Goal: Task Accomplishment & Management: Manage account settings

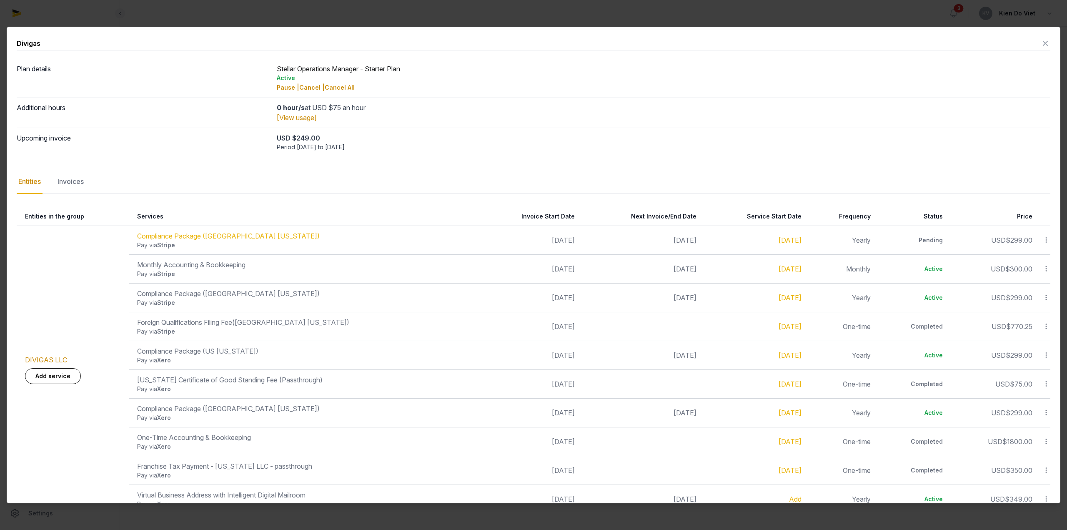
scroll to position [250, 0]
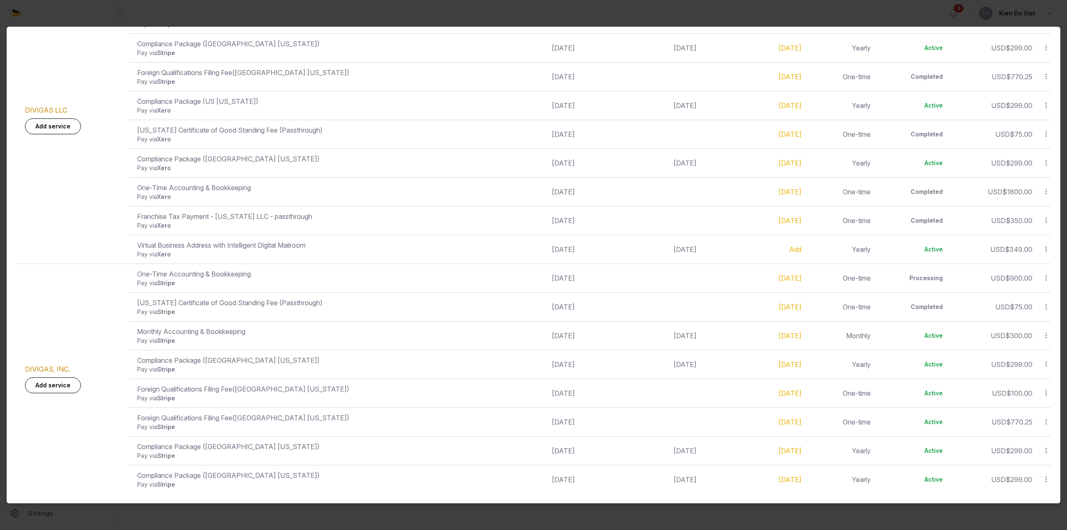
click at [1014, 20] on div at bounding box center [533, 265] width 1067 height 530
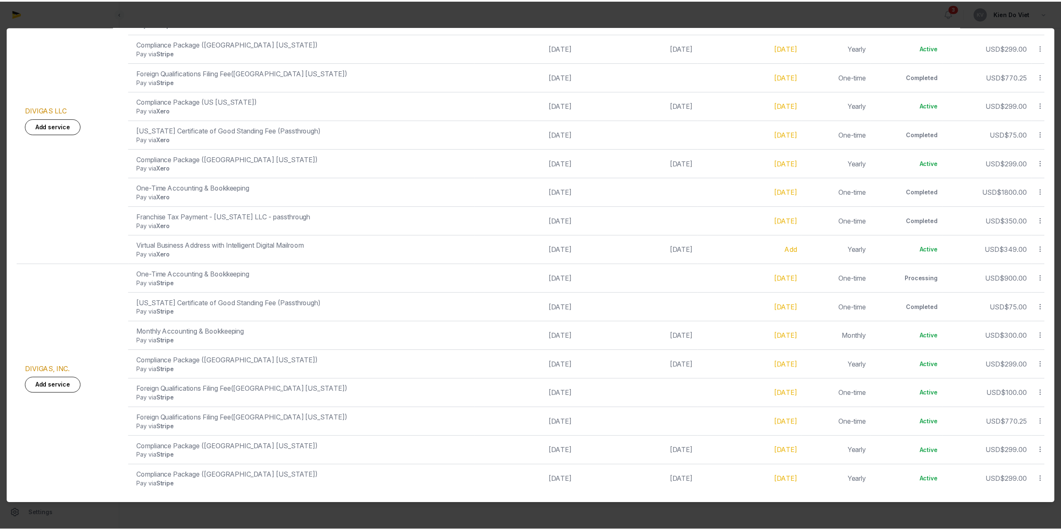
scroll to position [0, 0]
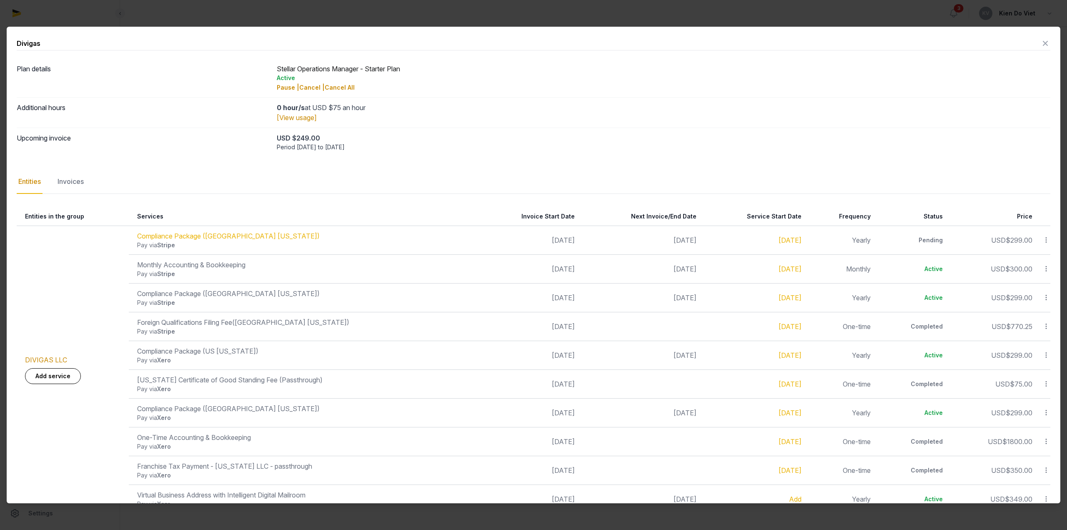
click at [1041, 45] on icon at bounding box center [1046, 43] width 10 height 13
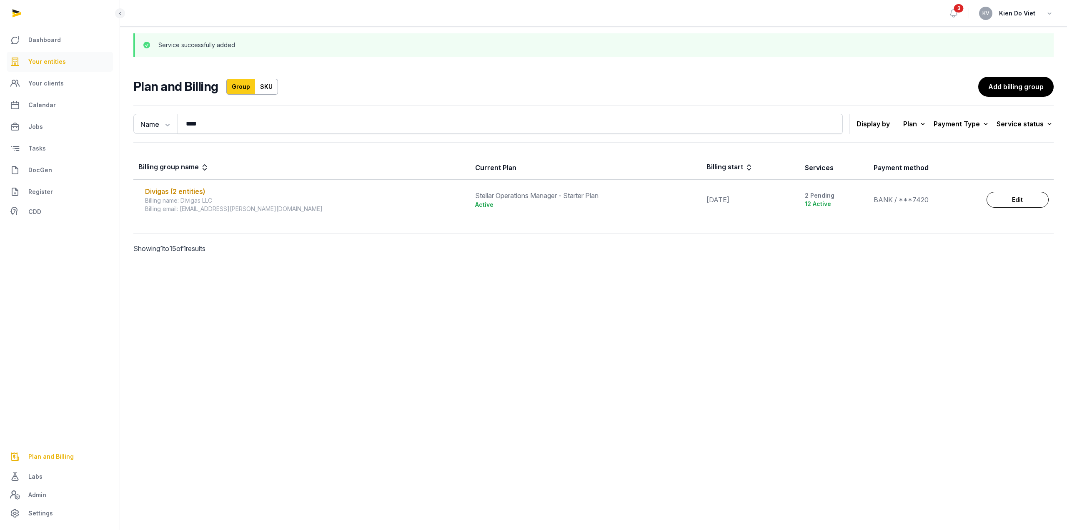
click at [45, 60] on span "Your entities" at bounding box center [47, 62] width 38 height 10
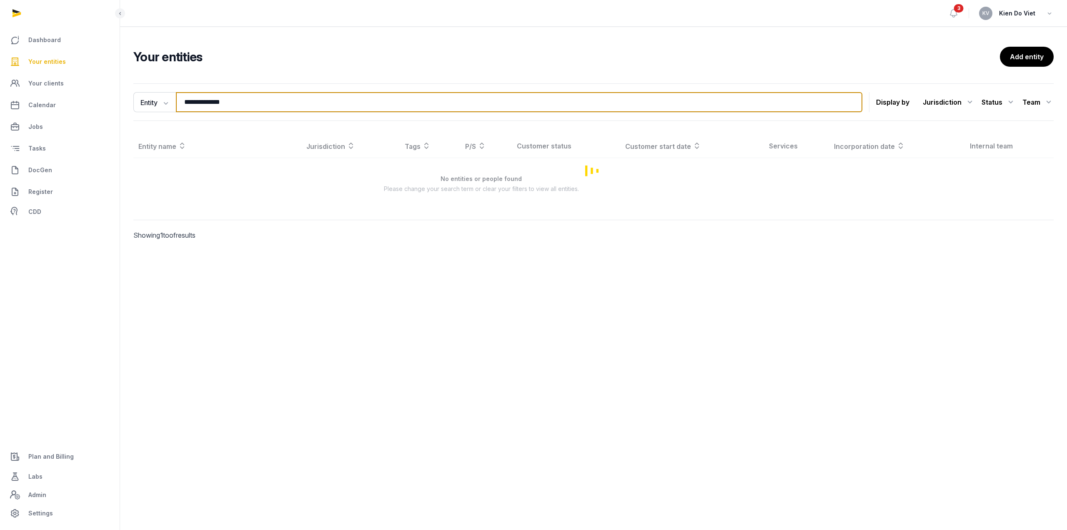
click at [230, 103] on input "**********" at bounding box center [519, 102] width 687 height 20
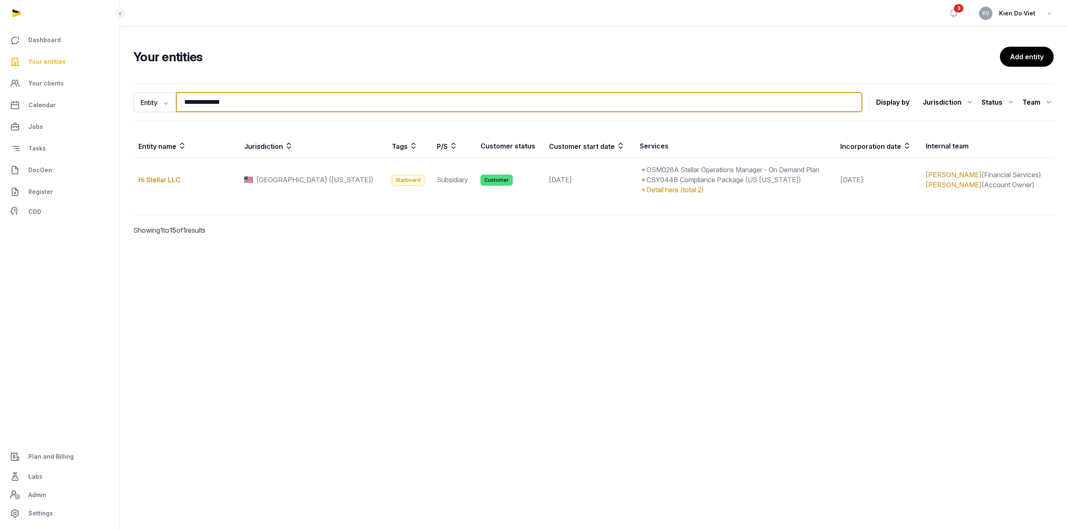
click at [230, 103] on input "**********" at bounding box center [519, 102] width 687 height 20
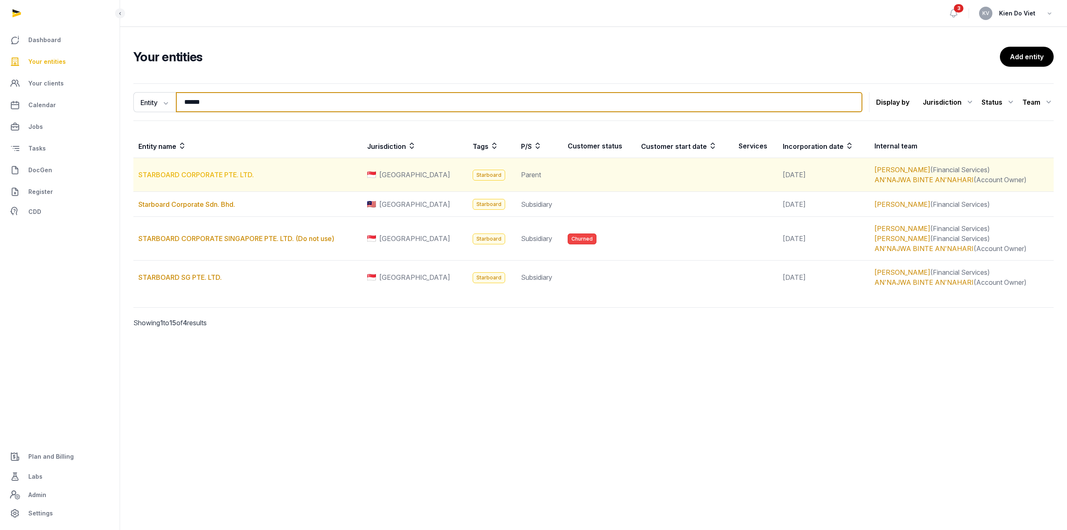
type input "******"
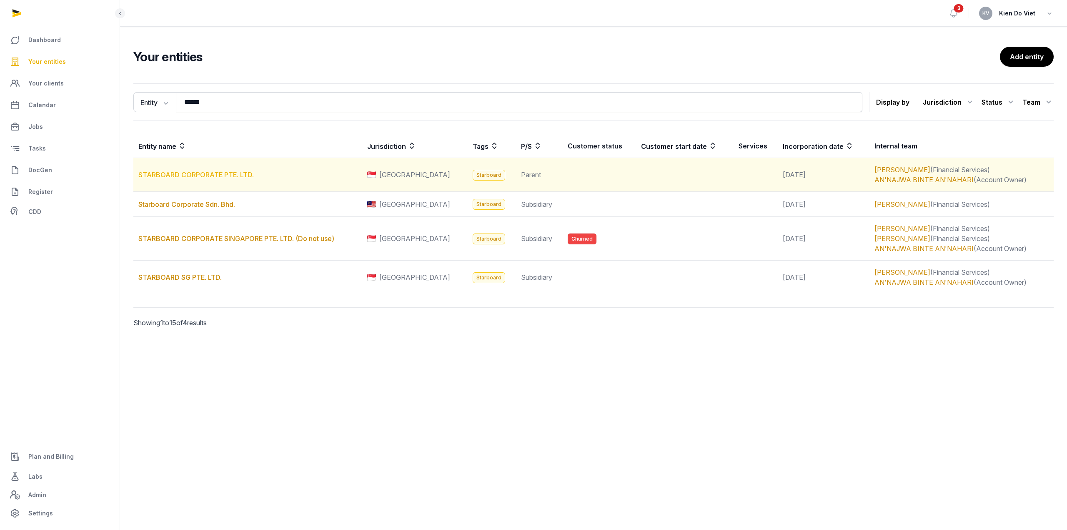
click at [169, 176] on link "STARBOARD CORPORATE PTE. LTD." at bounding box center [195, 175] width 115 height 8
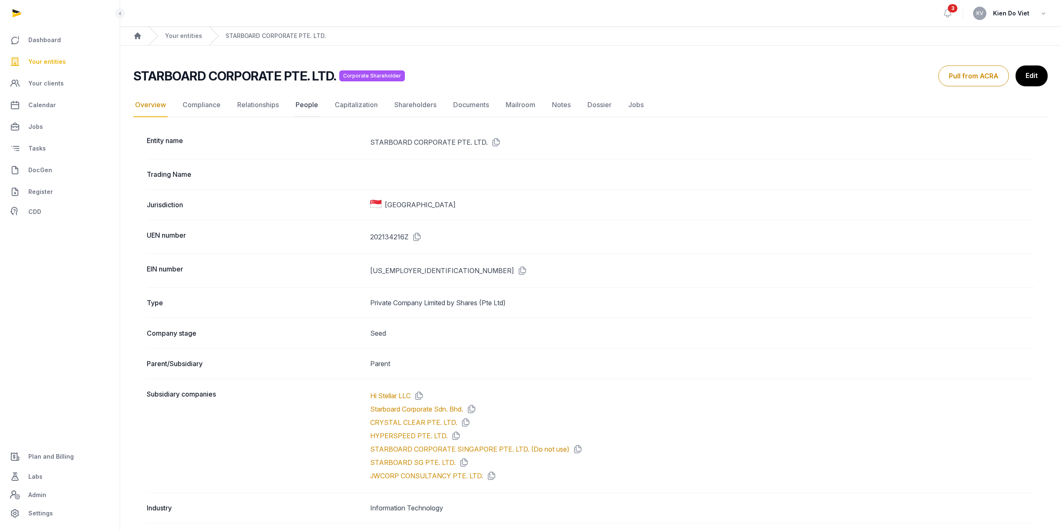
click at [312, 108] on link "People" at bounding box center [307, 105] width 26 height 24
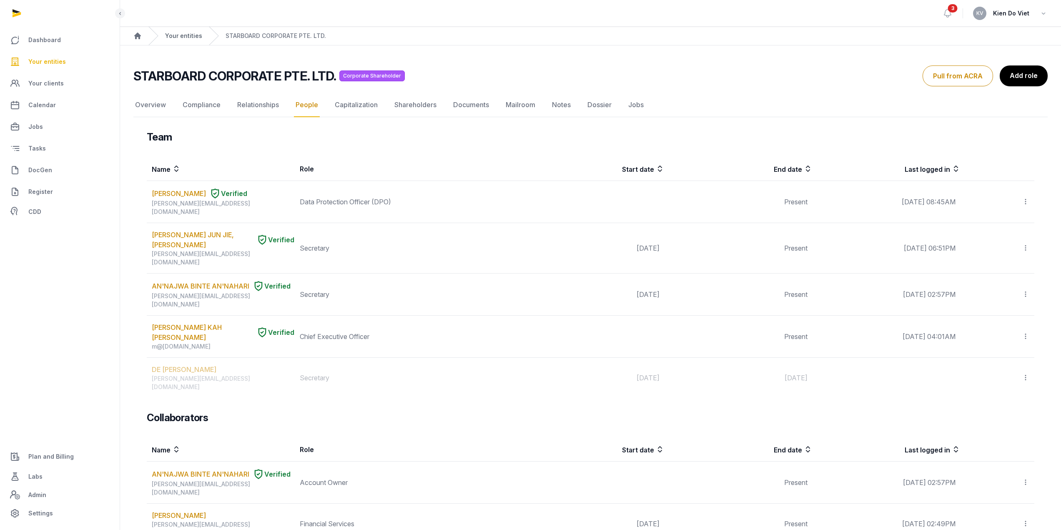
click at [193, 36] on link "Your entities" at bounding box center [183, 36] width 37 height 8
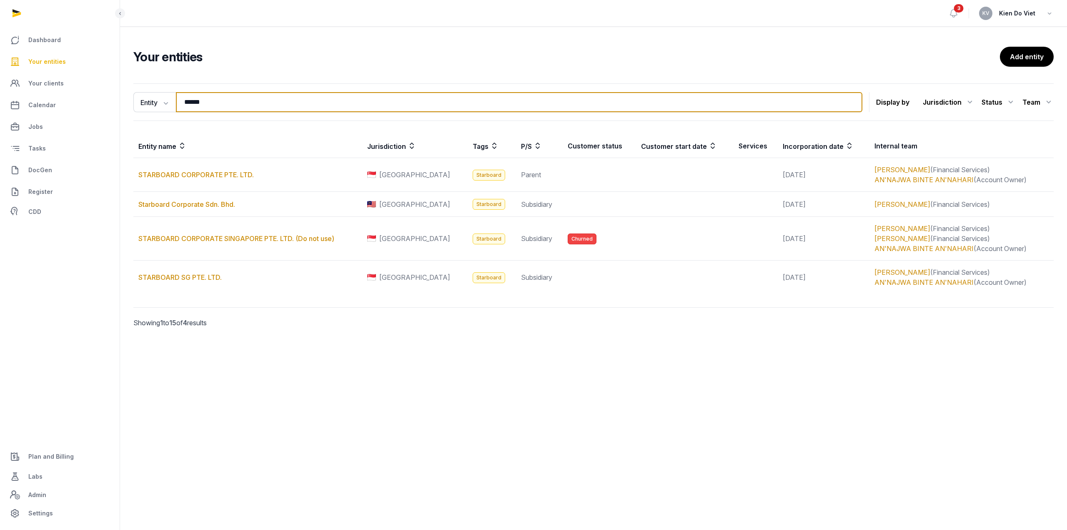
click at [211, 108] on input "******" at bounding box center [519, 102] width 687 height 20
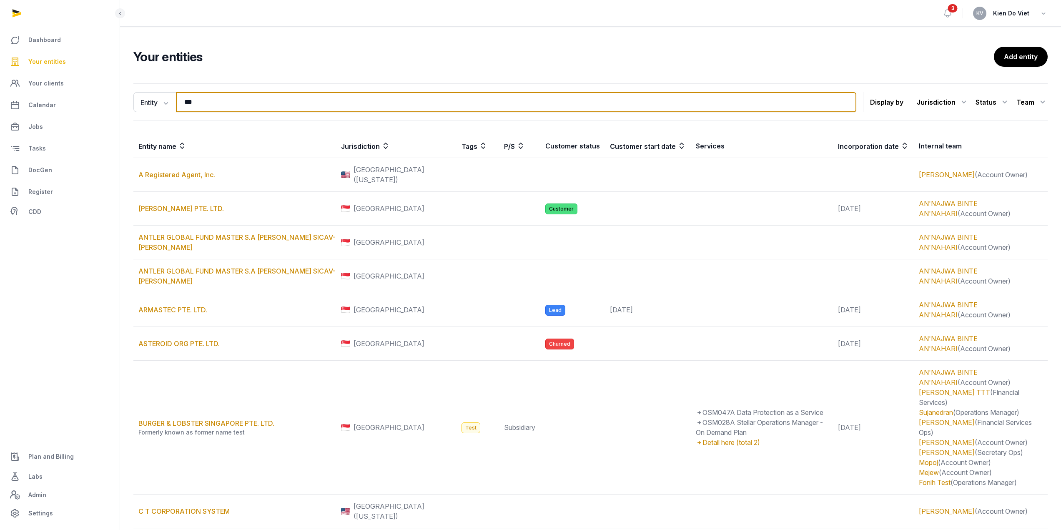
type input "*******"
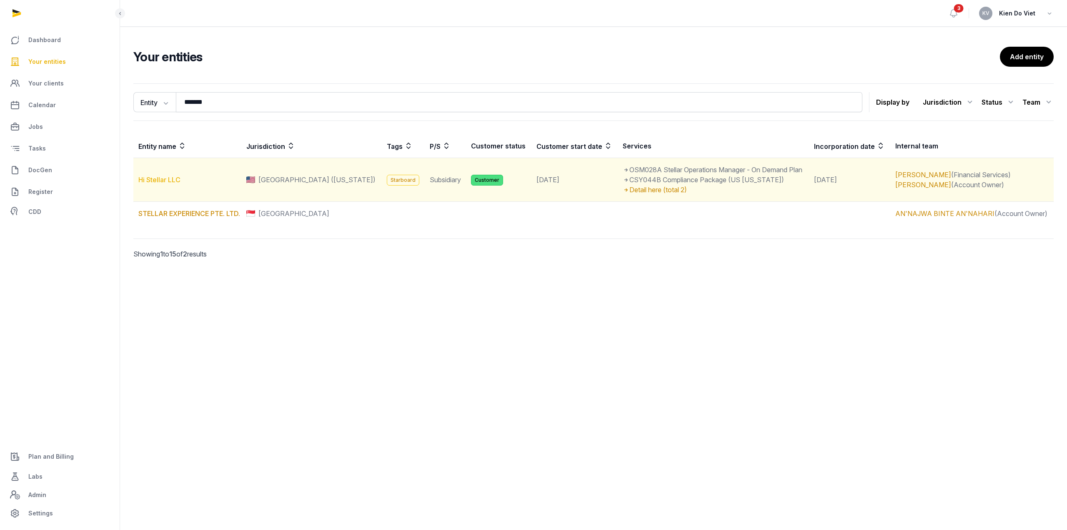
click at [170, 178] on link "Hi Stellar LLC" at bounding box center [159, 180] width 42 height 8
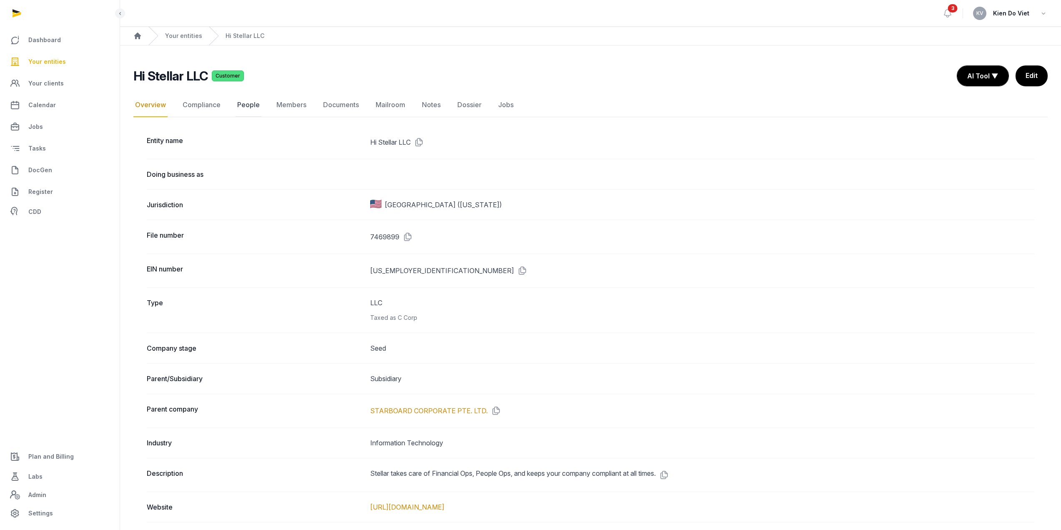
click at [241, 102] on link "People" at bounding box center [249, 105] width 26 height 24
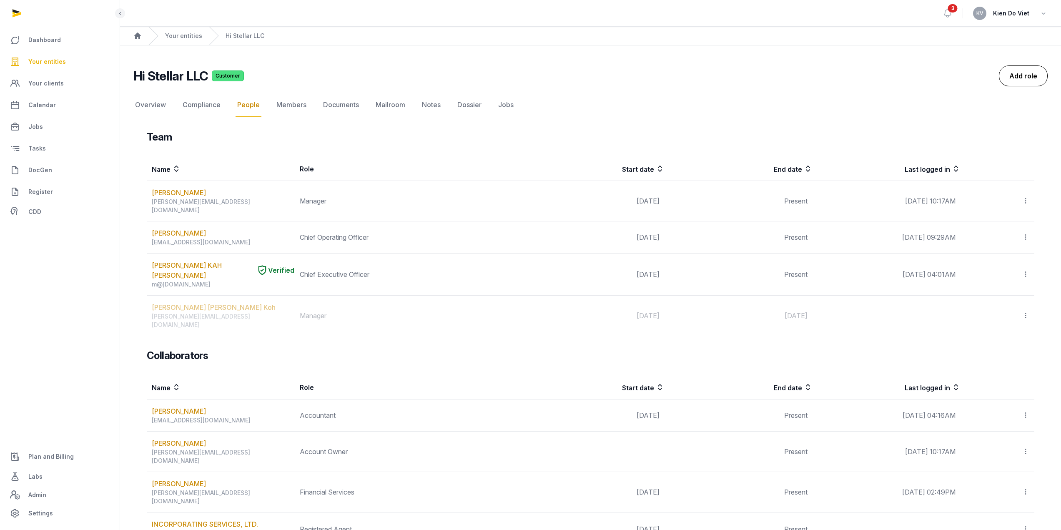
click at [1027, 80] on link "Add role" at bounding box center [1023, 75] width 49 height 21
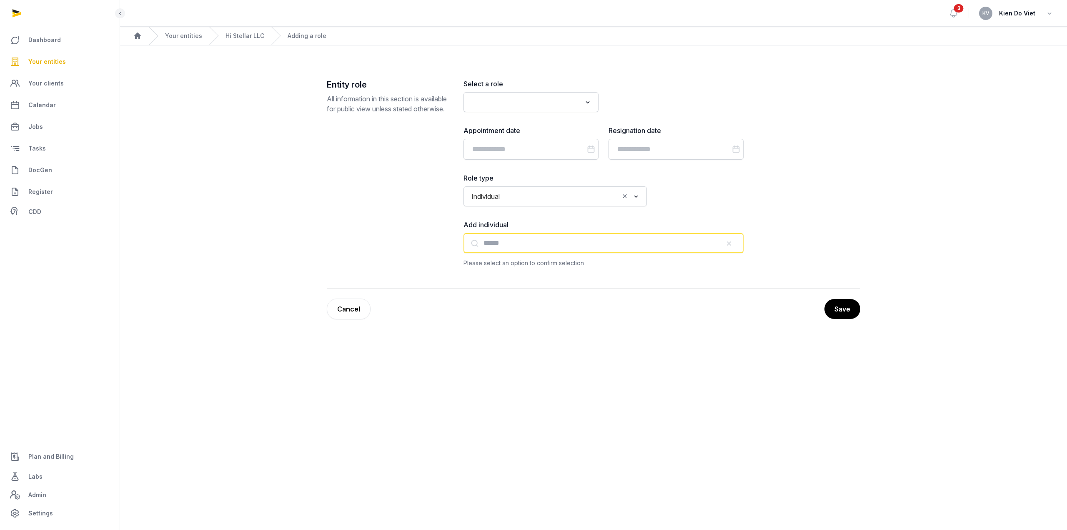
click at [516, 246] on input "text" at bounding box center [604, 243] width 280 height 20
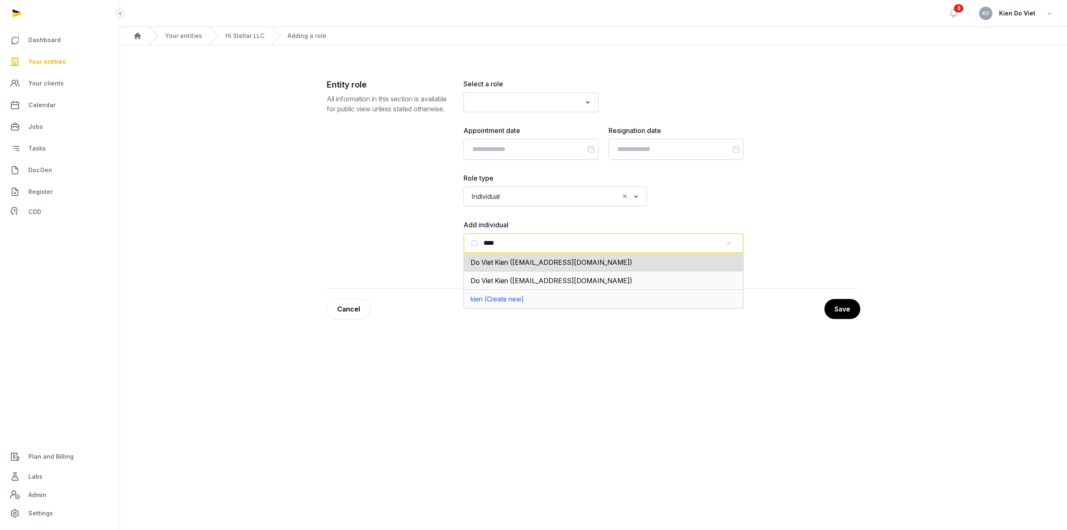
click at [564, 262] on span "Do Viet Kien ([EMAIL_ADDRESS][DOMAIN_NAME])" at bounding box center [552, 262] width 162 height 8
type input "**********"
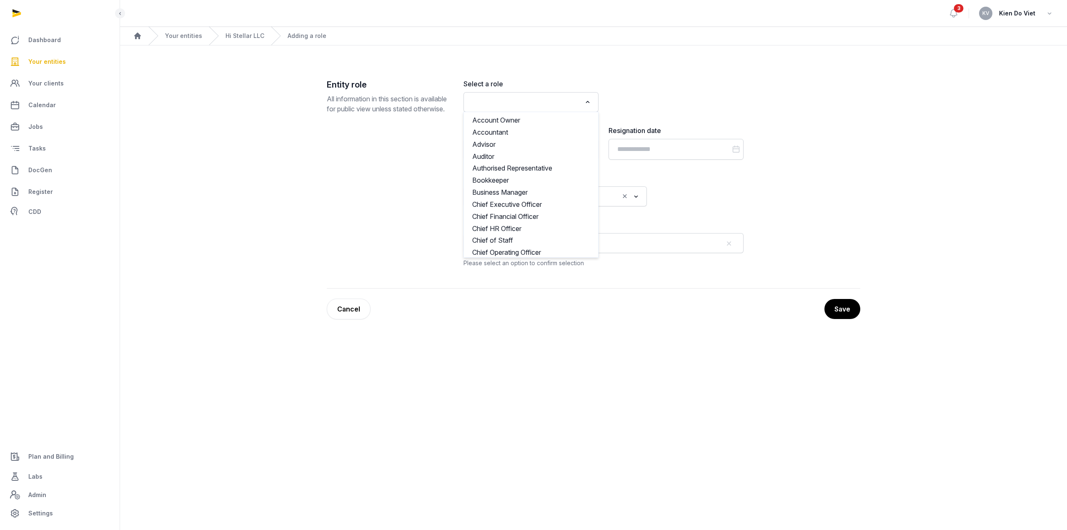
click at [527, 107] on input "Search for option" at bounding box center [525, 102] width 113 height 12
click at [503, 155] on li "Other" at bounding box center [531, 153] width 134 height 12
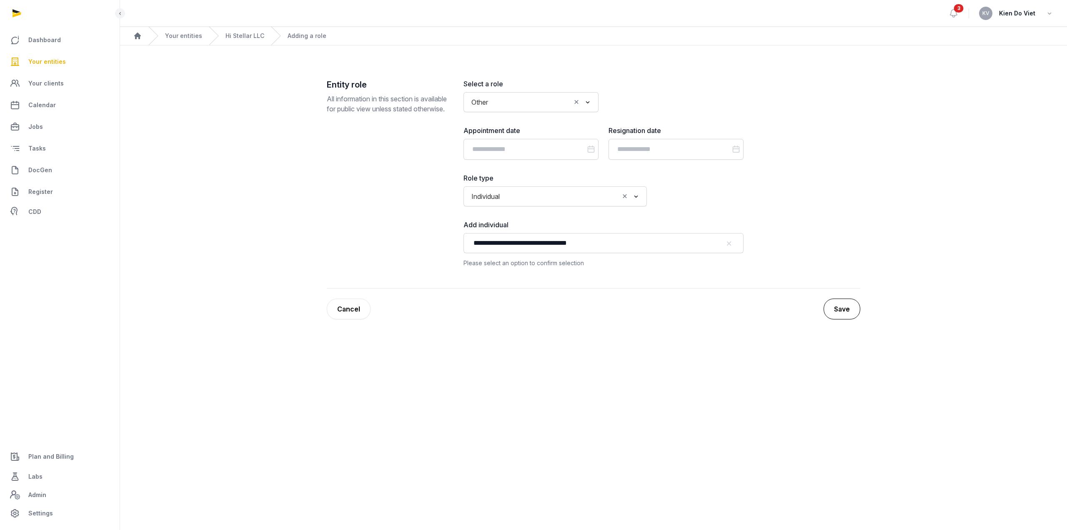
click at [841, 311] on button "Save" at bounding box center [842, 309] width 37 height 21
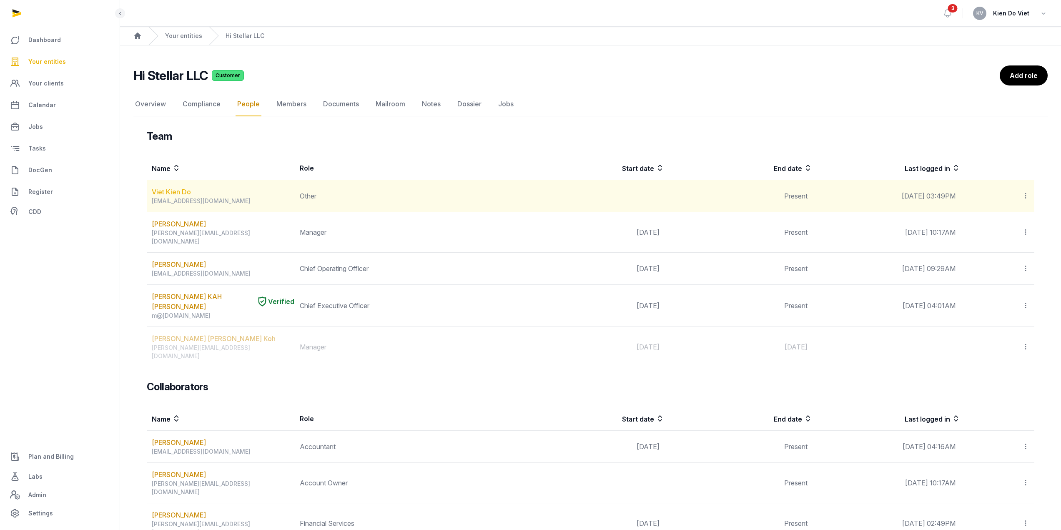
click at [177, 191] on link "Viet Kien Do" at bounding box center [171, 192] width 39 height 10
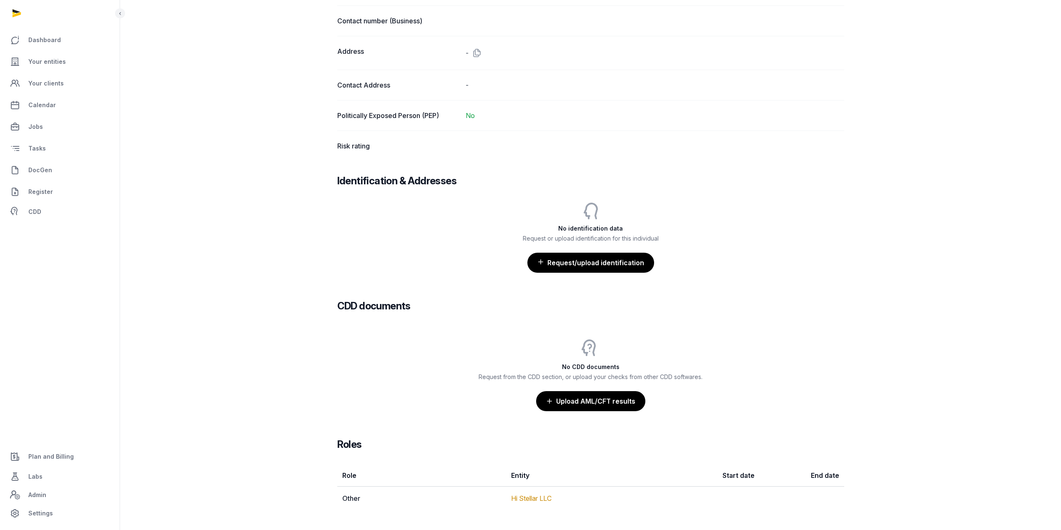
scroll to position [411, 0]
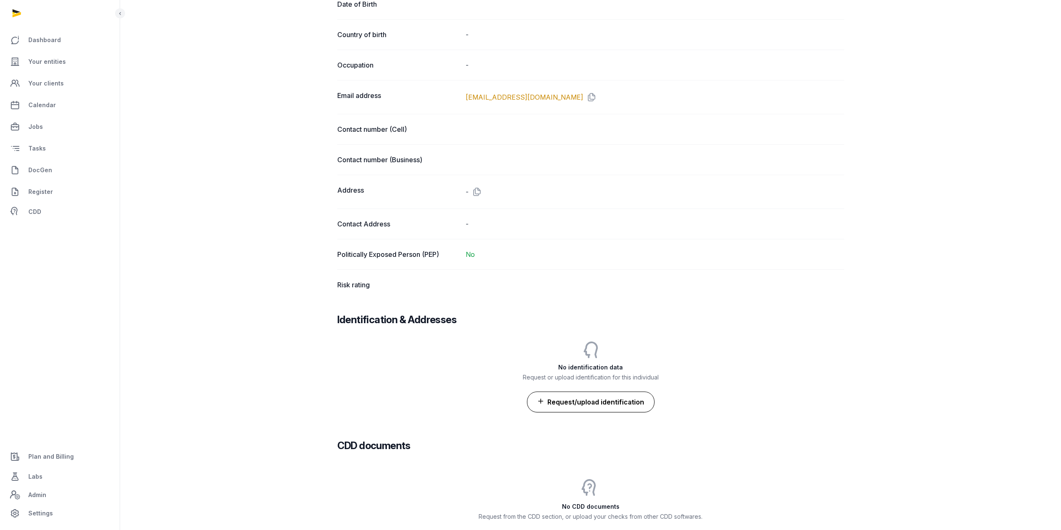
click at [609, 404] on button "Request/upload identification" at bounding box center [591, 402] width 128 height 21
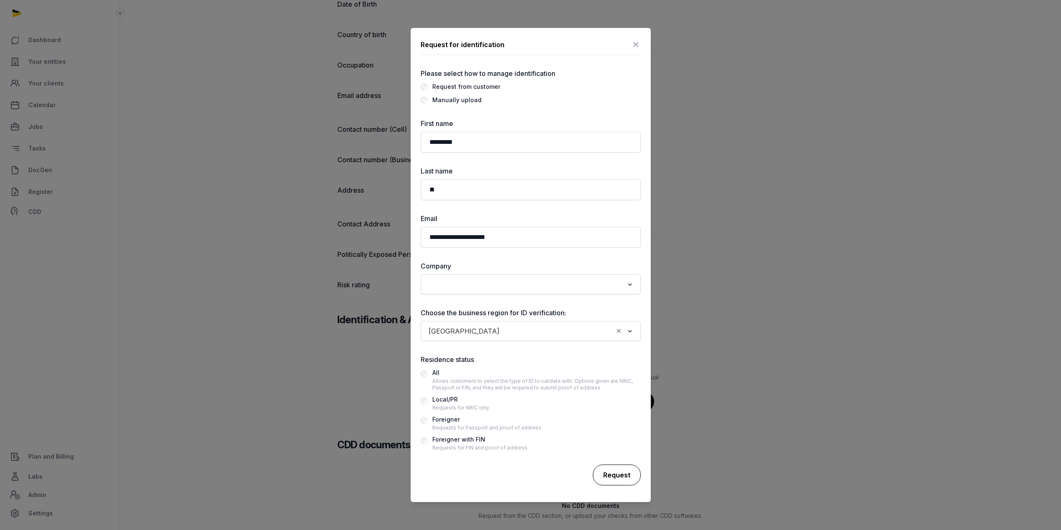
click at [616, 473] on div "Request" at bounding box center [617, 474] width 48 height 21
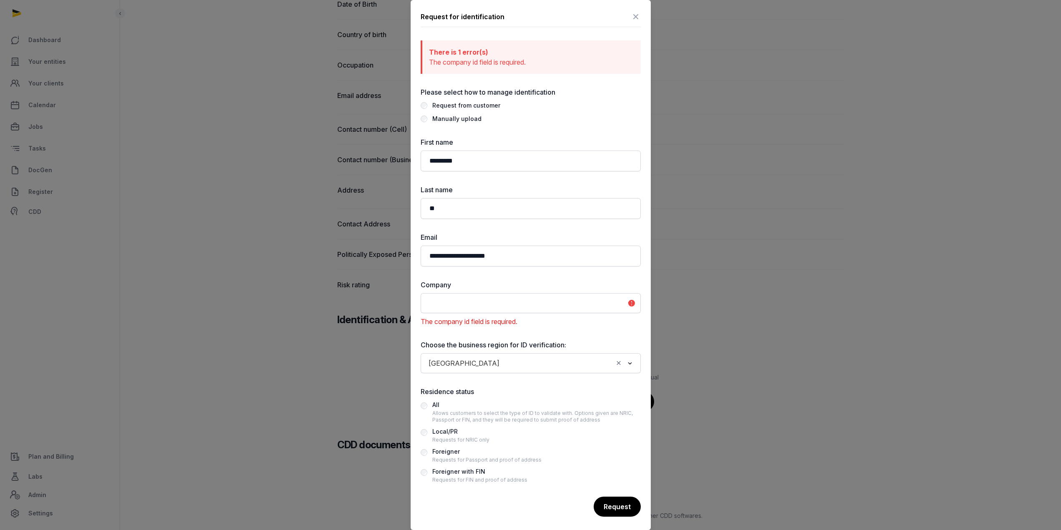
click at [537, 299] on input "Search for option" at bounding box center [525, 303] width 198 height 12
click at [488, 321] on li "Hi Stellar LLC" at bounding box center [530, 321] width 219 height 12
click at [612, 511] on div "Request" at bounding box center [617, 507] width 48 height 21
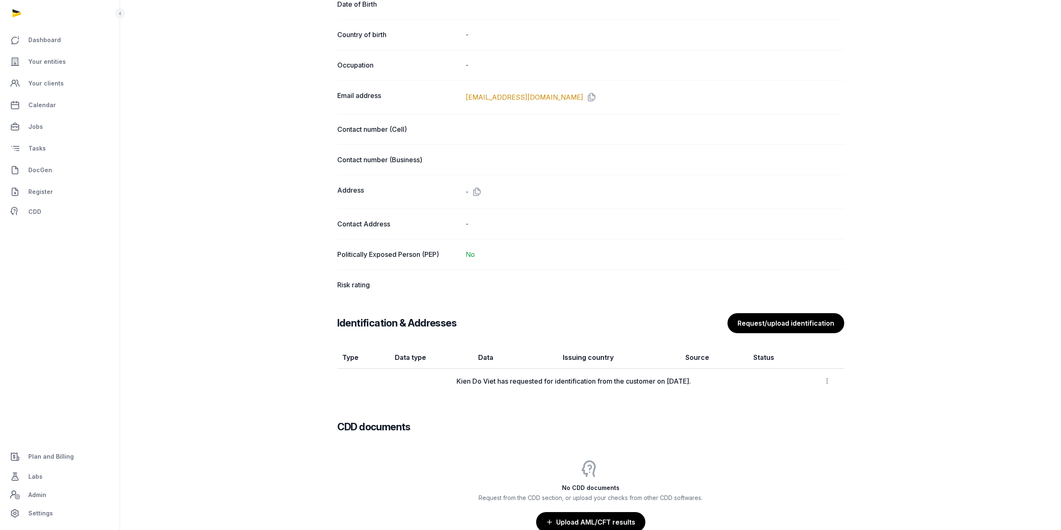
scroll to position [0, 0]
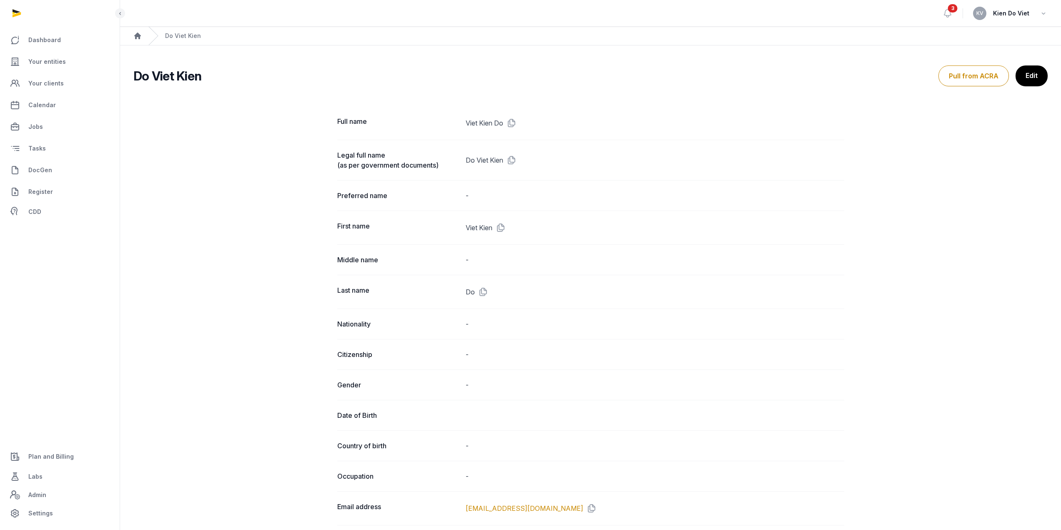
click at [1024, 13] on span "Kien Do Viet" at bounding box center [1011, 13] width 36 height 10
click at [1044, 14] on icon "button" at bounding box center [1043, 14] width 8 height 12
click at [993, 44] on button "Sign out" at bounding box center [1000, 47] width 93 height 15
